Goal: Check status: Check status

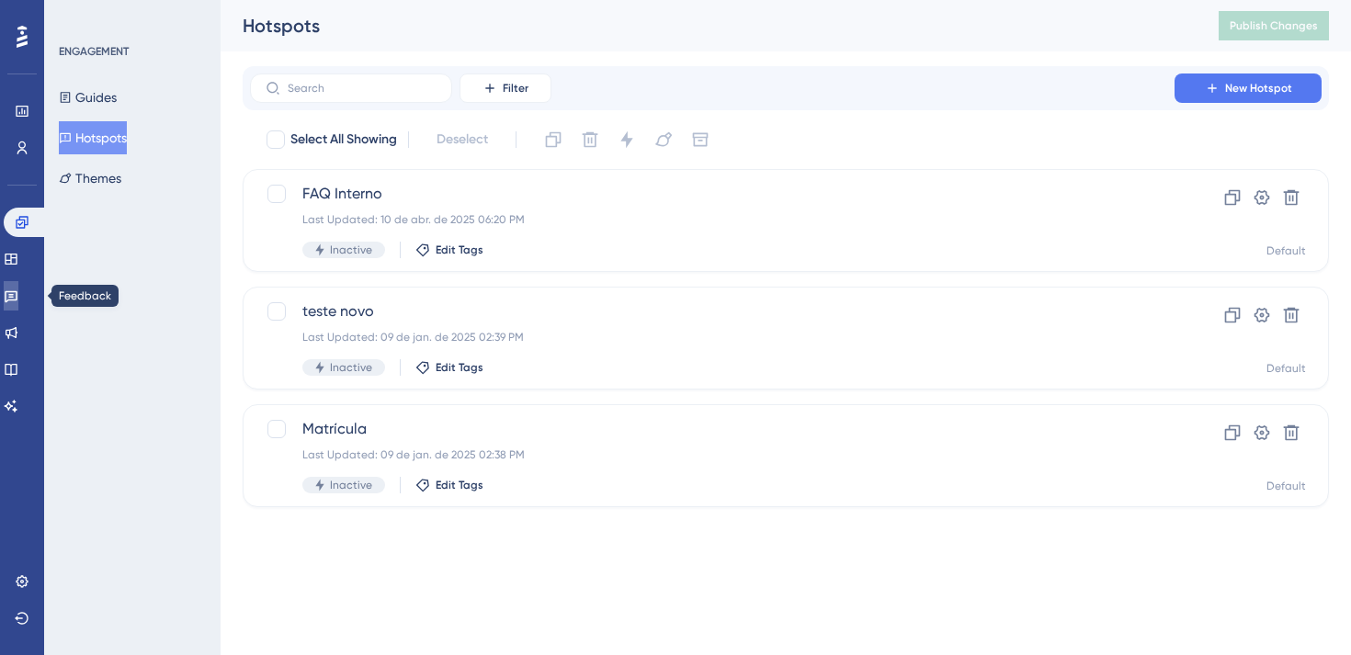
click at [17, 295] on icon at bounding box center [11, 297] width 13 height 12
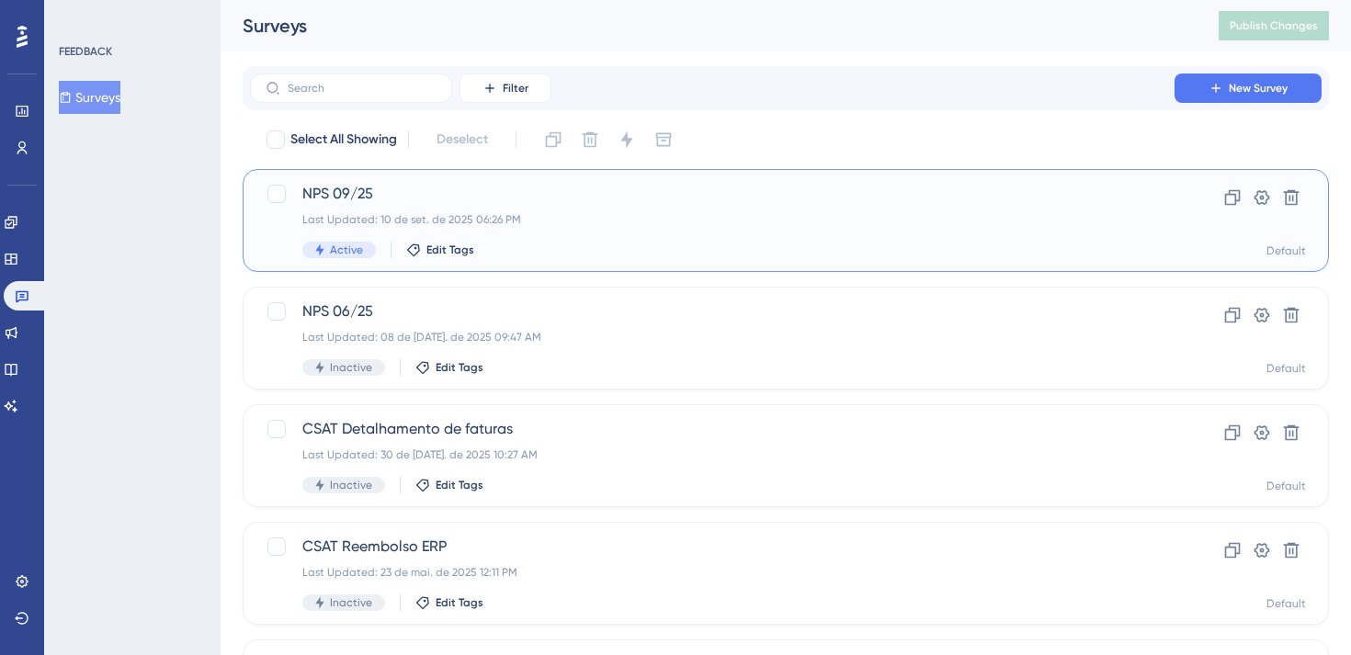
click at [538, 206] on div "NPS 09/25 Last Updated: 10 de set. de 2025 06:26 PM Active Edit Tags" at bounding box center [712, 220] width 820 height 75
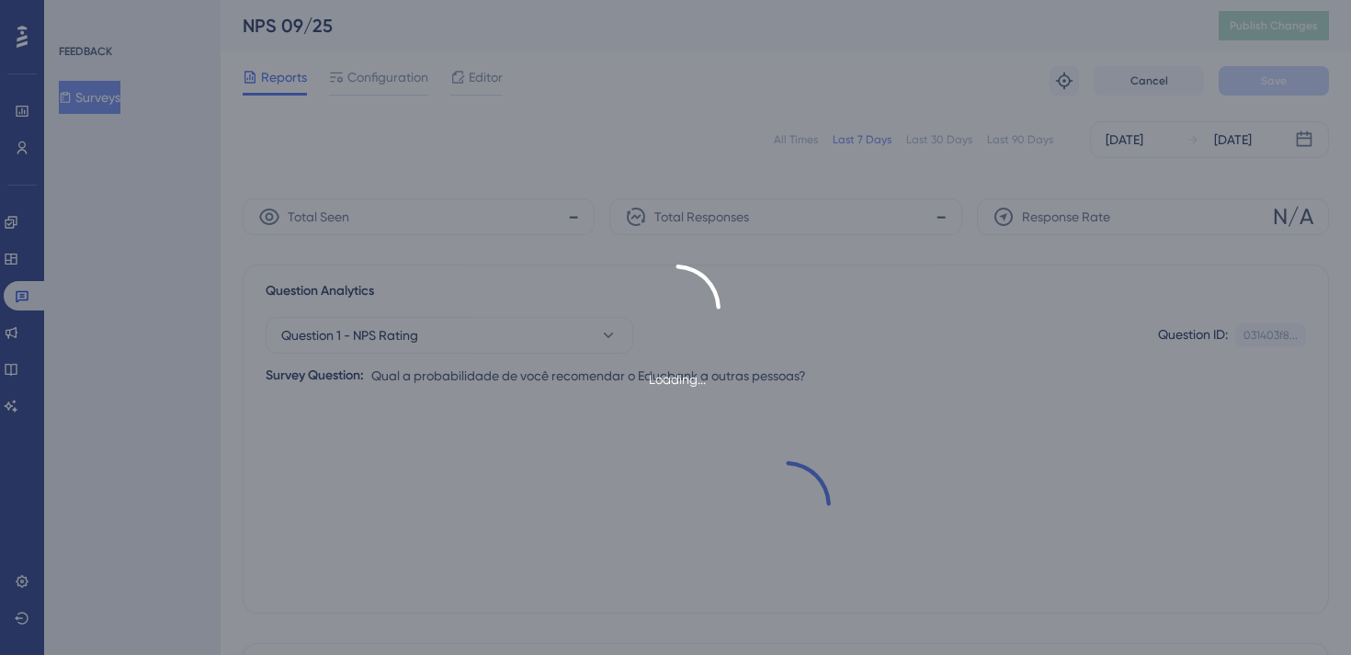
click at [939, 140] on div "Loading..." at bounding box center [675, 327] width 1351 height 655
click at [915, 88] on div "Loading..." at bounding box center [675, 327] width 1351 height 655
